Goal: Task Accomplishment & Management: Use online tool/utility

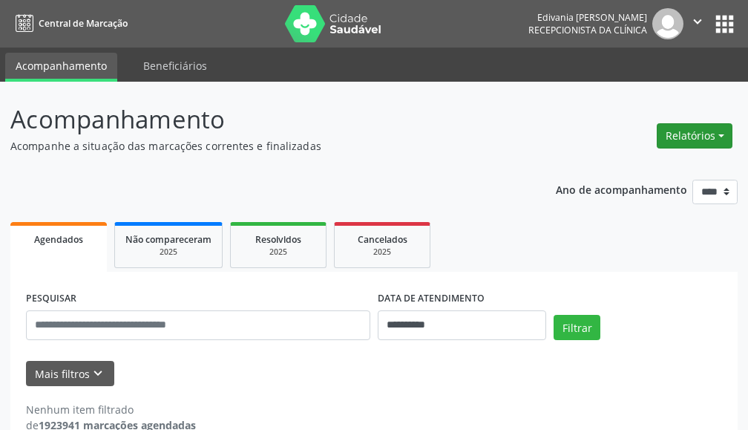
click at [688, 137] on button "Relatórios" at bounding box center [695, 135] width 76 height 25
click at [651, 177] on ul "Agendamentos Procedimentos realizados" at bounding box center [652, 177] width 161 height 53
click at [646, 166] on link "Agendamentos" at bounding box center [652, 167] width 160 height 21
select select "*"
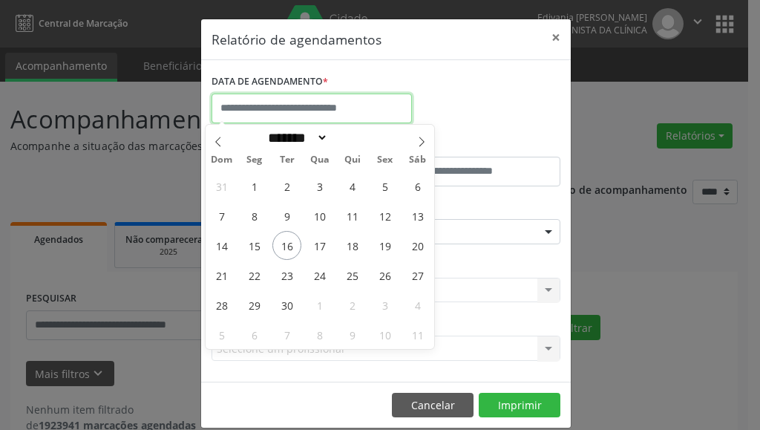
click at [265, 101] on input "text" at bounding box center [312, 109] width 200 height 30
drag, startPoint x: 399, startPoint y: 256, endPoint x: 387, endPoint y: 252, distance: 13.4
click at [388, 254] on div "31 1 2 3 4 5 6 7 8 9 10 11 12 13 14 15 16 17 18 19 20 21 22 23 24 25 26 27 28 2…" at bounding box center [320, 260] width 229 height 178
click at [350, 246] on span "18" at bounding box center [352, 245] width 29 height 29
type input "**********"
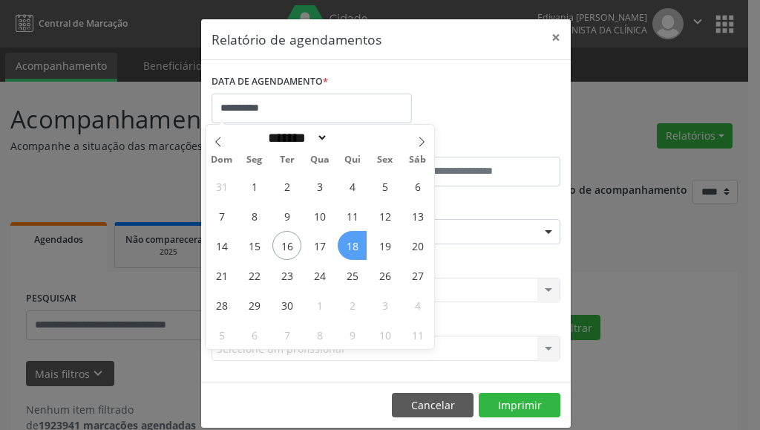
click at [350, 246] on span "18" at bounding box center [352, 245] width 29 height 29
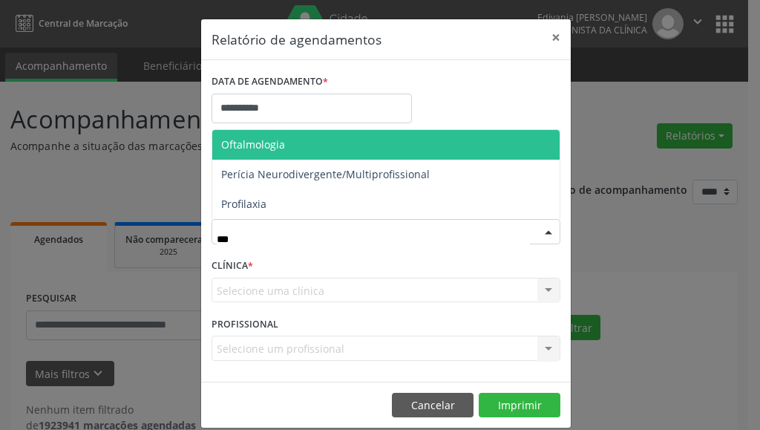
type input "****"
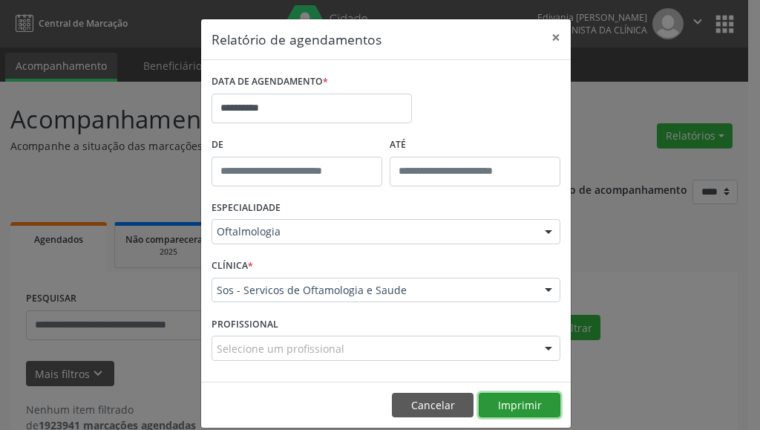
click at [500, 409] on button "Imprimir" at bounding box center [520, 405] width 82 height 25
click at [541, 40] on button "×" at bounding box center [556, 37] width 30 height 36
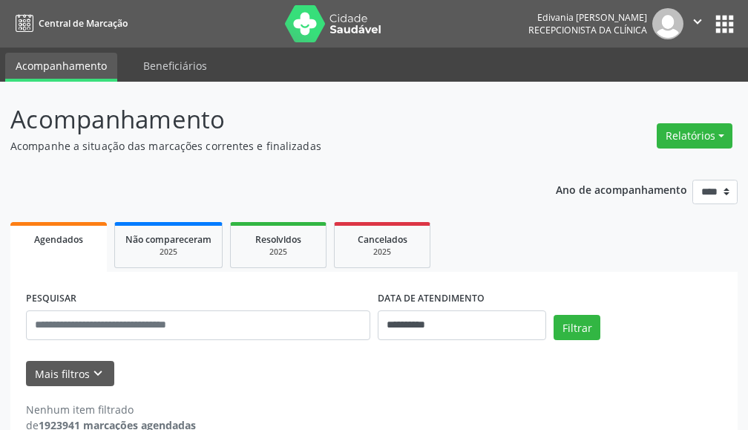
click at [549, 38] on div "Edivania [PERSON_NAME] Recepcionista da clínica" at bounding box center [606, 23] width 155 height 31
